Goal: Check status: Check status

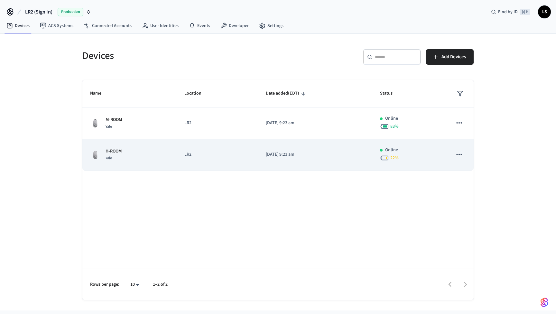
click at [205, 153] on p "LR2" at bounding box center [217, 154] width 66 height 7
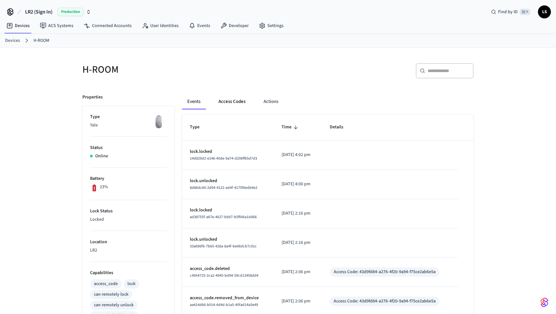
click at [226, 100] on button "Access Codes" at bounding box center [231, 101] width 37 height 15
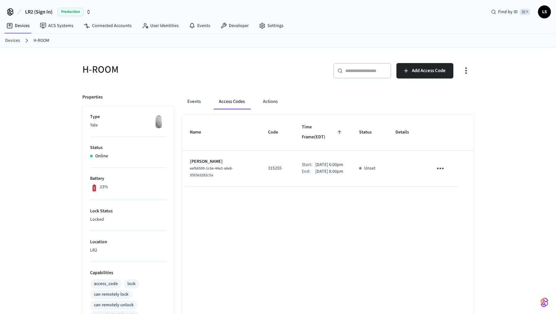
click at [209, 165] on div "eef66599-1c6e-44e2-a6e8-9503e3282c5a" at bounding box center [221, 172] width 63 height 14
click at [315, 162] on p "[DATE] 6:00pm" at bounding box center [329, 165] width 28 height 7
click at [16, 41] on link "Devices" at bounding box center [12, 40] width 15 height 7
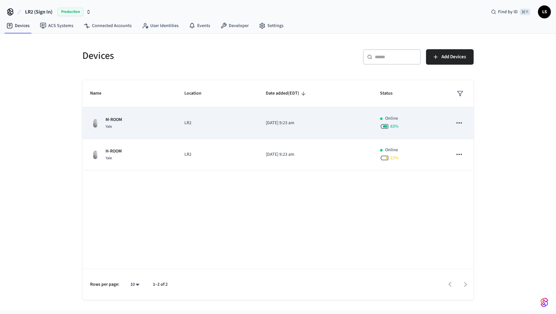
click at [229, 121] on p "LR2" at bounding box center [217, 123] width 66 height 7
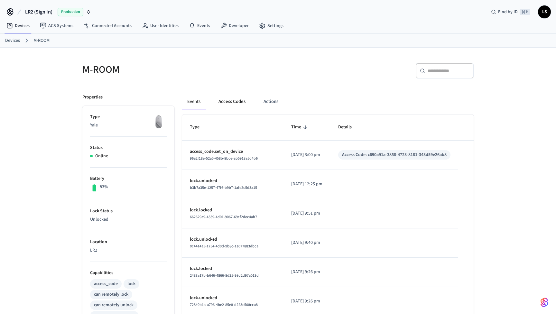
click at [234, 102] on button "Access Codes" at bounding box center [231, 101] width 37 height 15
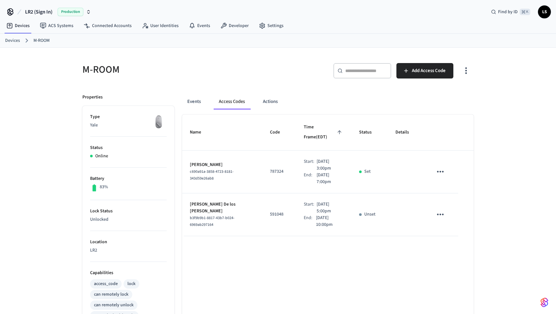
click at [15, 40] on link "Devices" at bounding box center [12, 40] width 15 height 7
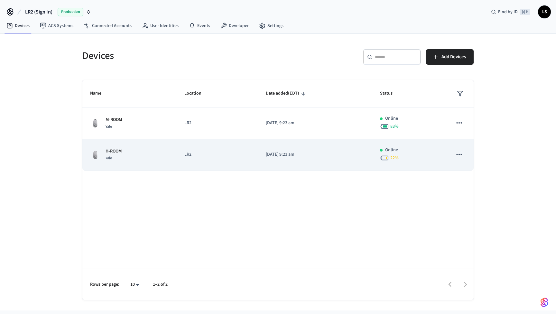
click at [391, 156] on span "22 %" at bounding box center [394, 158] width 8 height 6
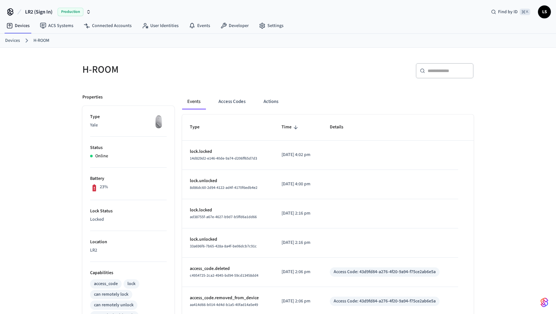
click at [97, 188] on icon at bounding box center [94, 188] width 8 height 8
